Goal: Transaction & Acquisition: Purchase product/service

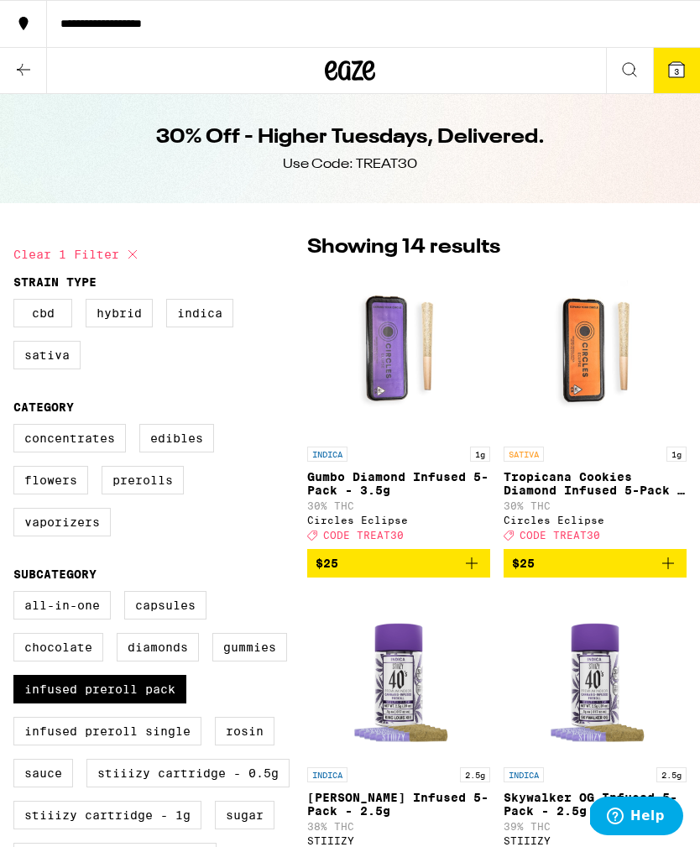
click at [681, 71] on icon at bounding box center [676, 69] width 15 height 15
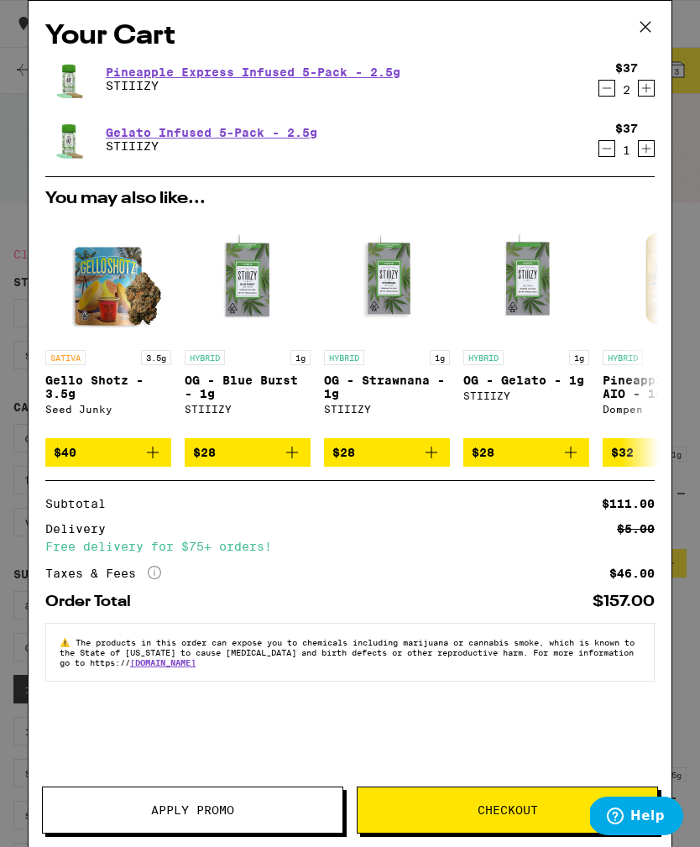
click at [659, 8] on button at bounding box center [646, 28] width 52 height 54
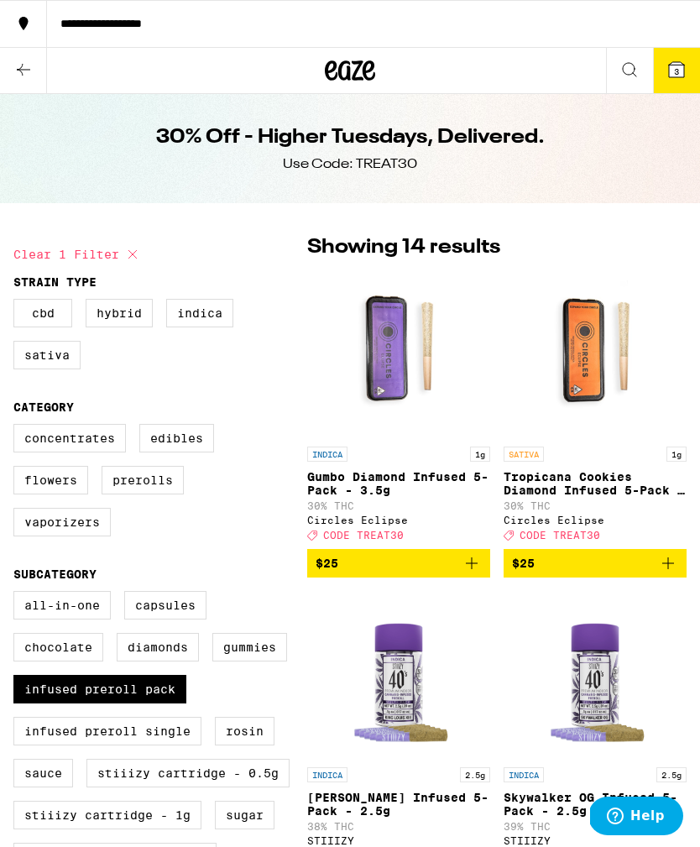
click at [666, 92] on button "3" at bounding box center [676, 70] width 47 height 45
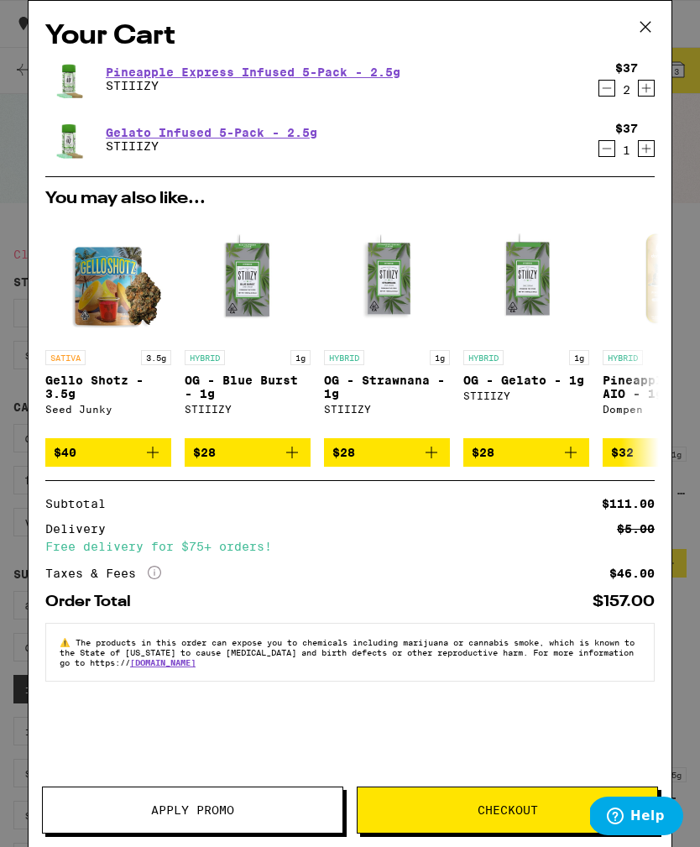
click at [276, 811] on span "Apply Promo" at bounding box center [193, 810] width 300 height 12
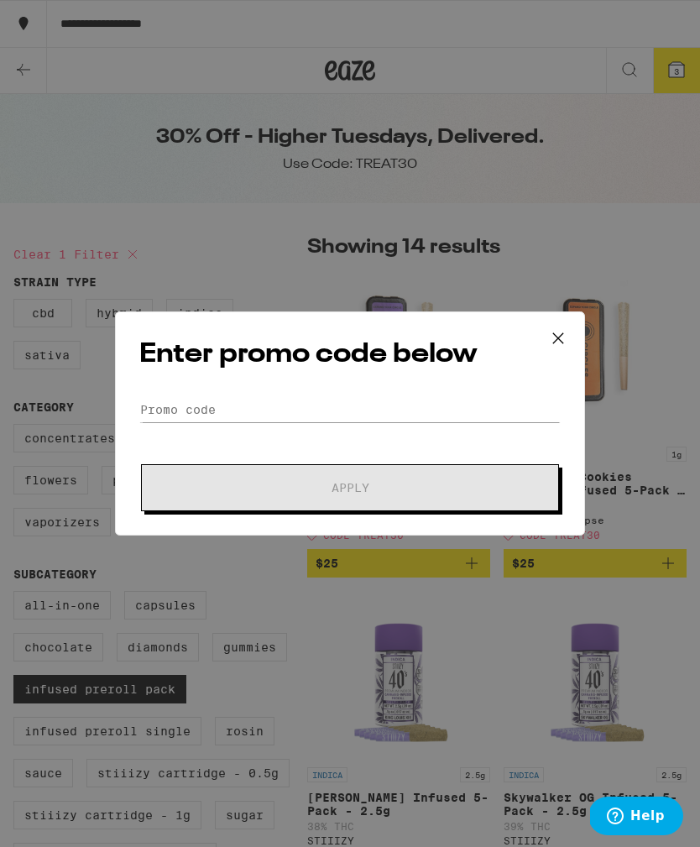
click at [285, 385] on div "Enter promo code below Promo Code Apply" at bounding box center [350, 423] width 470 height 224
click at [257, 408] on input "Promo Code" at bounding box center [349, 409] width 421 height 25
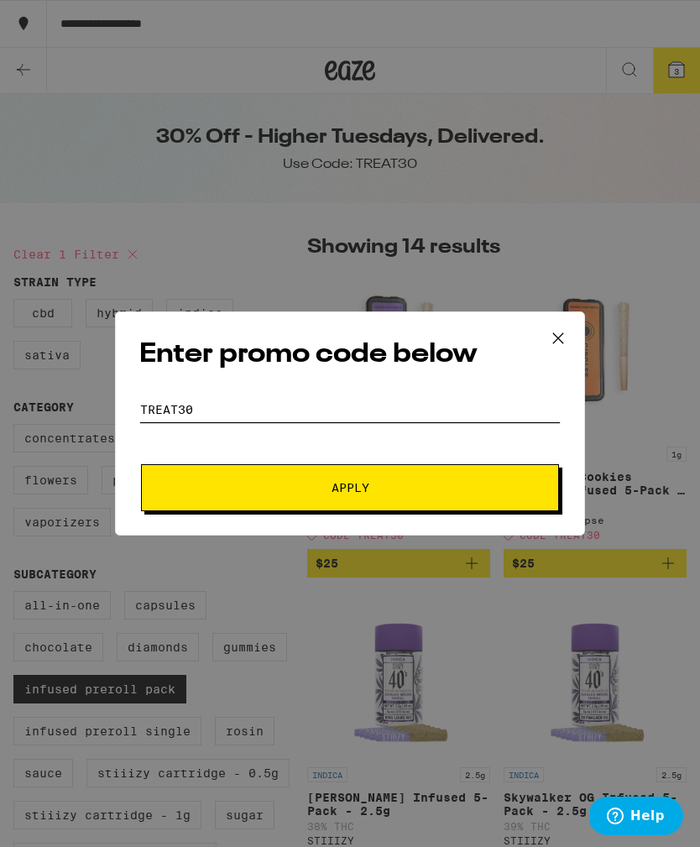
type input "TREAT30"
click at [448, 494] on span "Apply" at bounding box center [350, 488] width 302 height 12
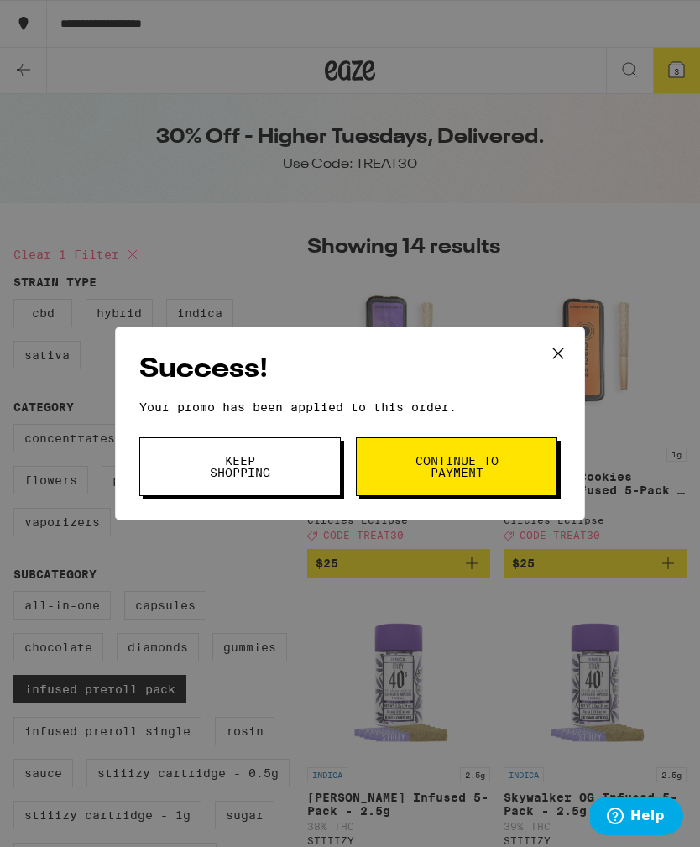
click at [490, 463] on span "Continue to payment" at bounding box center [457, 467] width 86 height 24
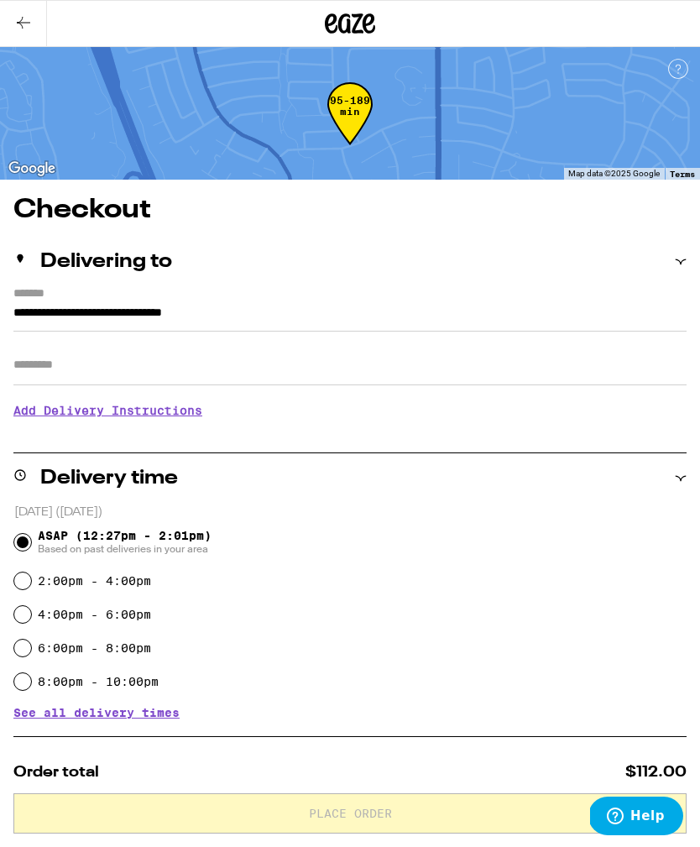
click at [31, 30] on icon at bounding box center [23, 23] width 20 height 20
